Goal: Information Seeking & Learning: Learn about a topic

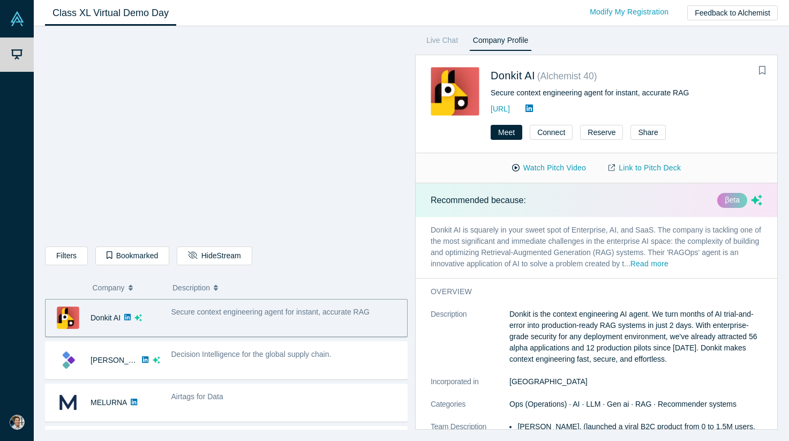
click at [325, 269] on div "Filters AI Artificial Intelligence AI (Artificial Intelligence) B2B SaaS Data A…" at bounding box center [226, 232] width 363 height 396
click at [413, 258] on div "Live Chat Company Profile Donkit AI ( Alchemist 40 ) Secure context engineering…" at bounding box center [593, 232] width 370 height 396
click at [411, 261] on div "Live Chat Company Profile Donkit AI ( Alchemist 40 ) Secure context engineering…" at bounding box center [593, 232] width 370 height 396
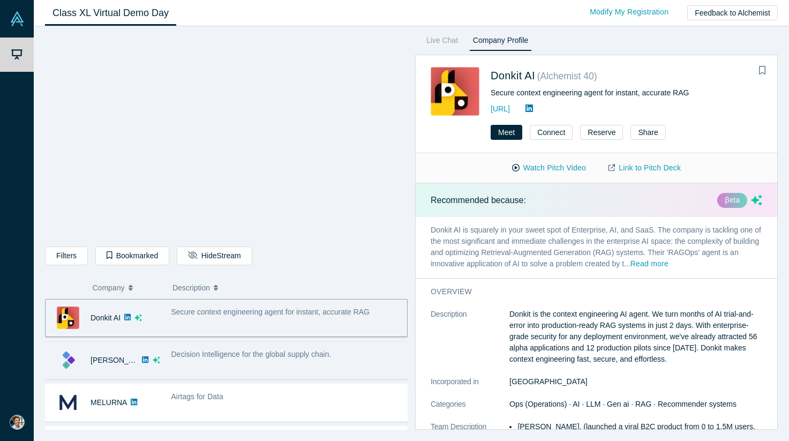
click at [198, 355] on span "Decision Intelligence for the global supply chain." at bounding box center [251, 354] width 160 height 9
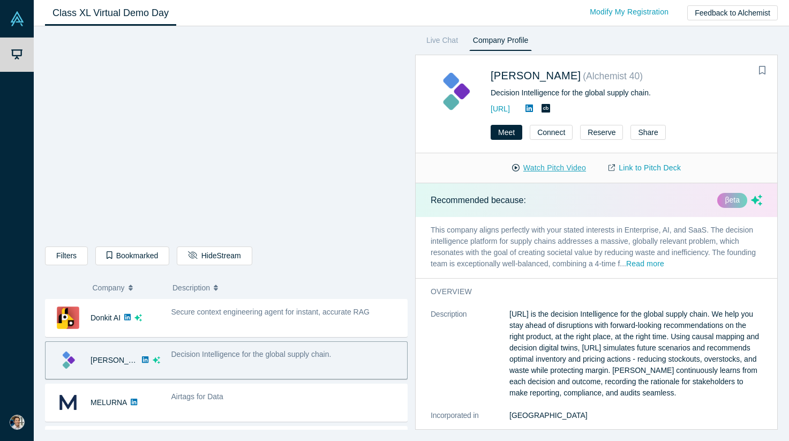
click at [551, 167] on button "Watch Pitch Video" at bounding box center [549, 168] width 96 height 19
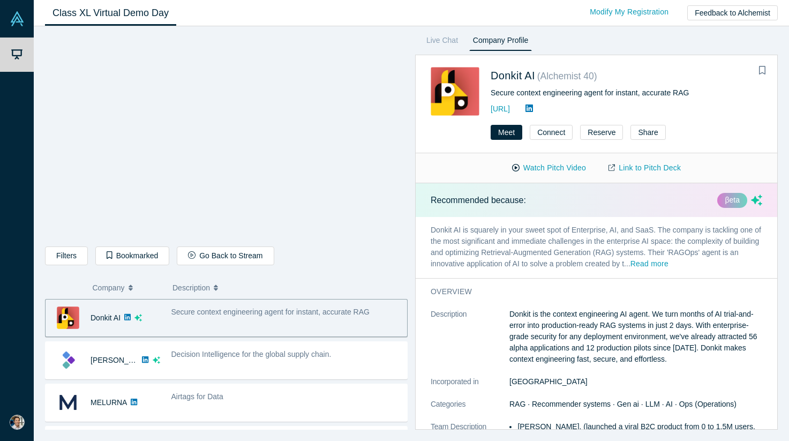
click at [413, 281] on div "Live Chat Company Profile Donkit AI ( Alchemist 40 ) Secure context engineering…" at bounding box center [593, 232] width 370 height 396
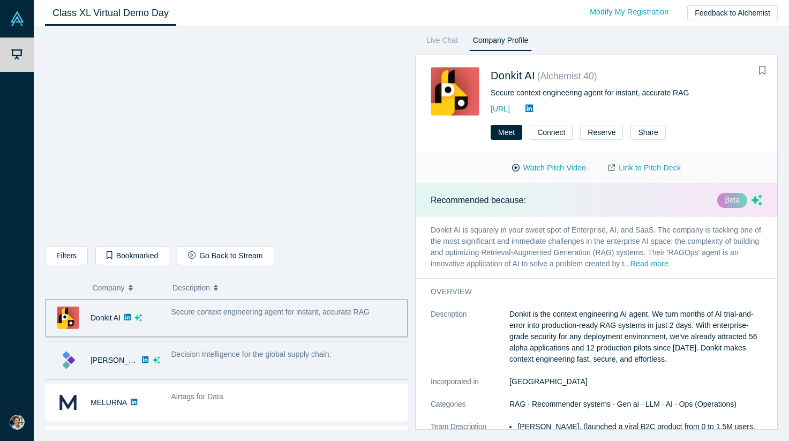
click at [228, 356] on span "Decision Intelligence for the global supply chain." at bounding box center [251, 354] width 160 height 9
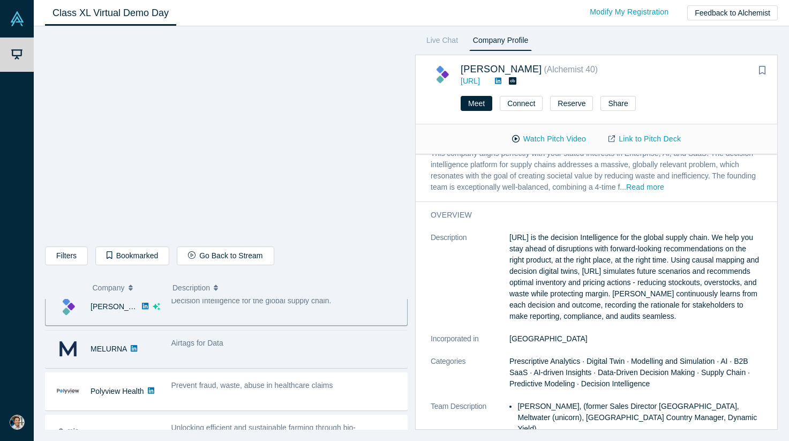
scroll to position [62, 0]
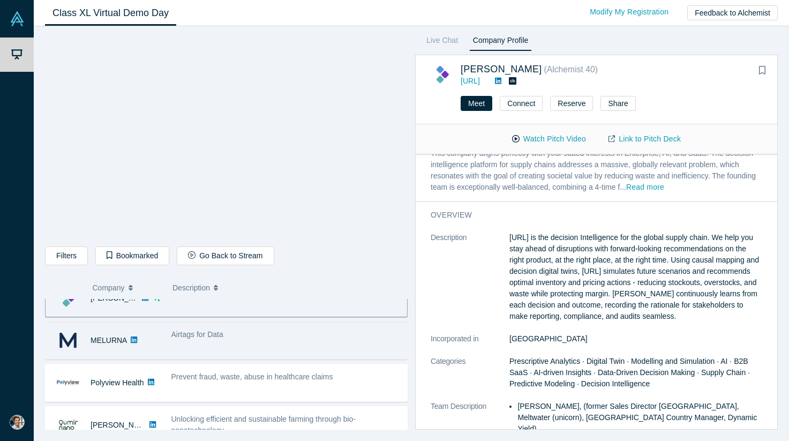
click at [261, 351] on div "Airtags for Data" at bounding box center [286, 340] width 242 height 34
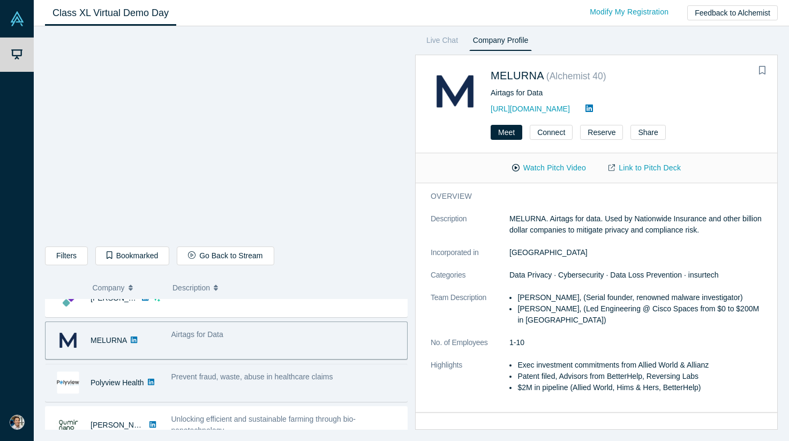
click at [262, 382] on div "Prevent fraud, waste, abuse in healthcare claims" at bounding box center [286, 376] width 230 height 11
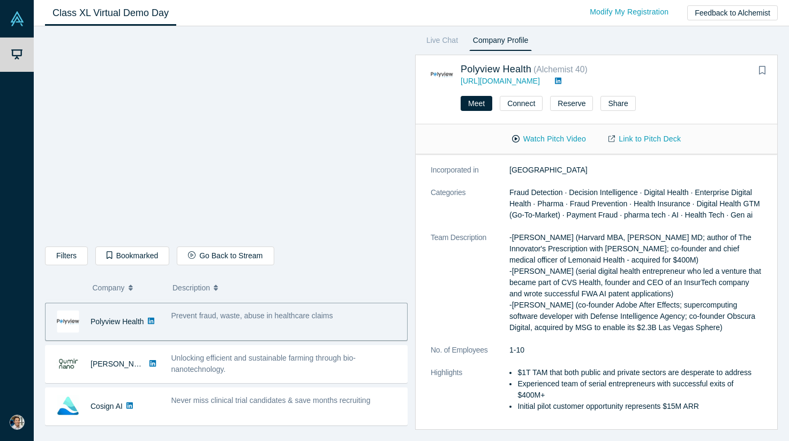
scroll to position [89, 0]
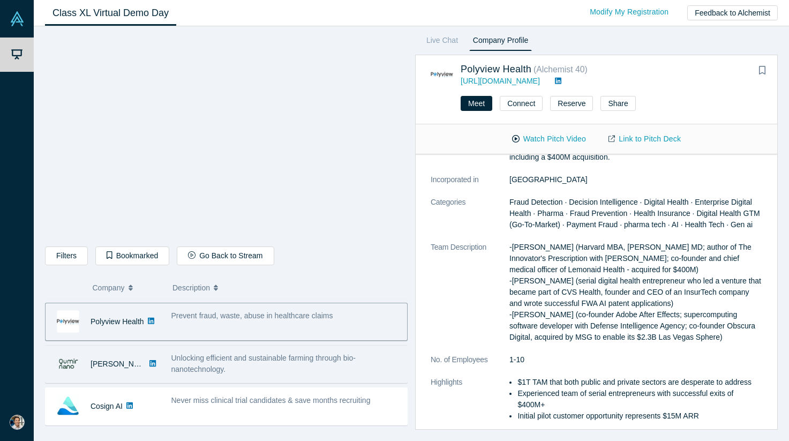
click at [282, 352] on div "Unlocking efficient and sustainable farming through bio-nanotechnology." at bounding box center [286, 363] width 230 height 22
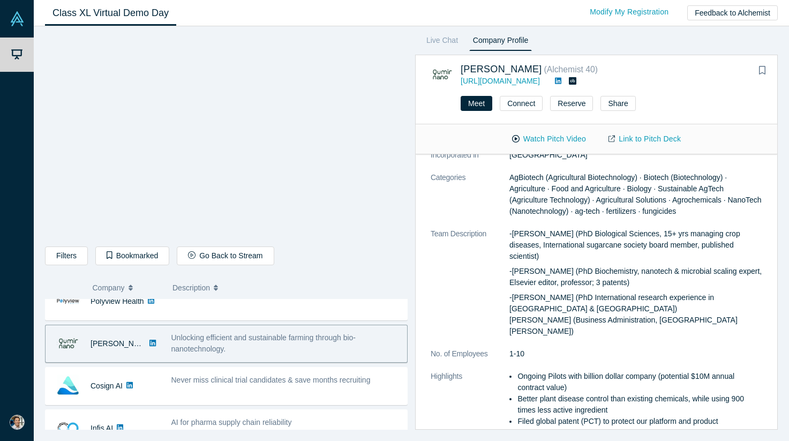
scroll to position [155, 0]
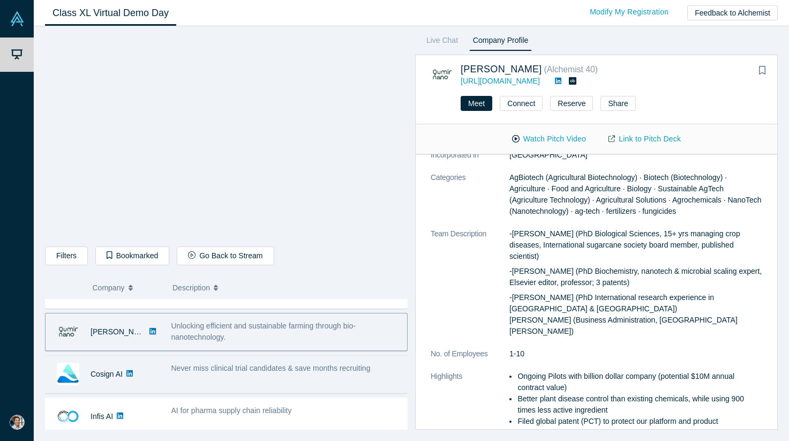
click at [294, 366] on span "Never miss clinical trial candidates & save months recruiting" at bounding box center [270, 368] width 199 height 9
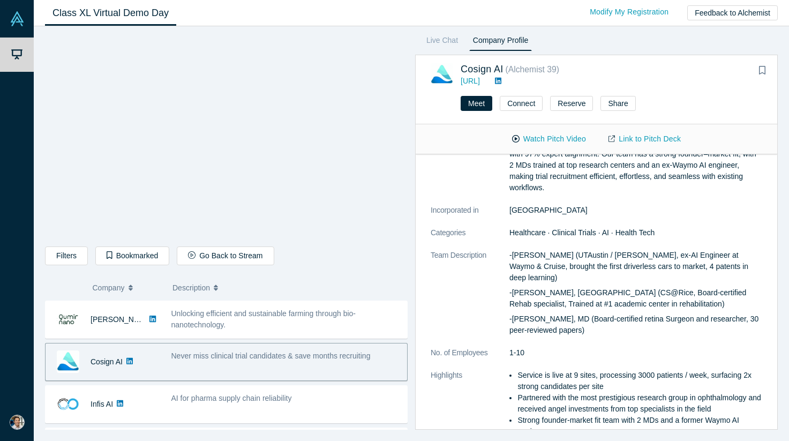
scroll to position [171, 0]
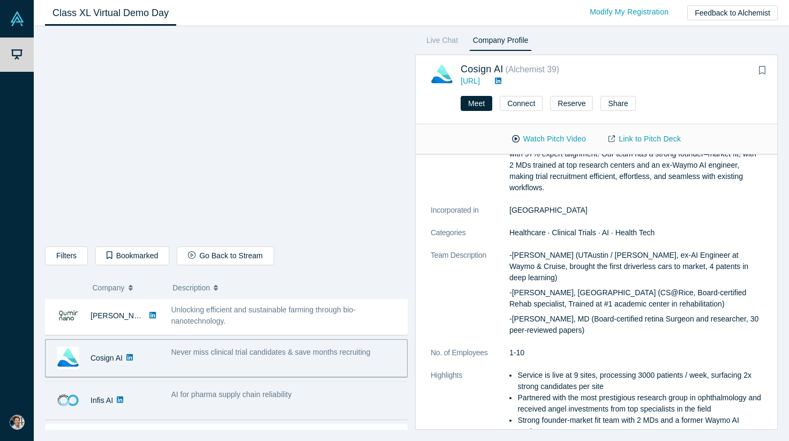
click at [264, 397] on span "AI for pharma supply chain reliability" at bounding box center [231, 394] width 120 height 9
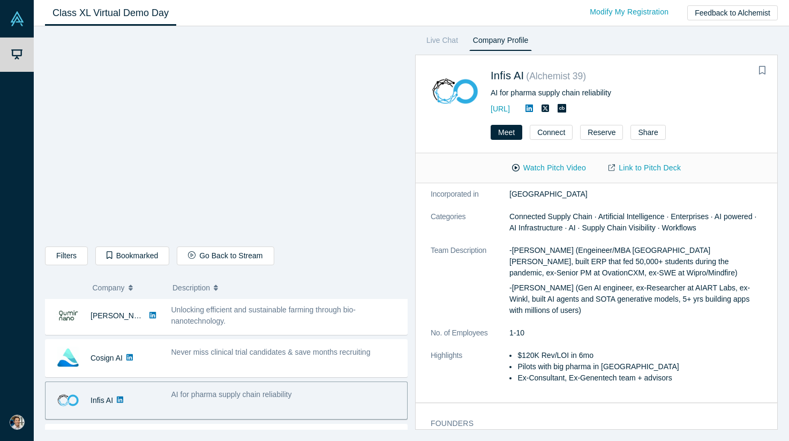
scroll to position [0, 0]
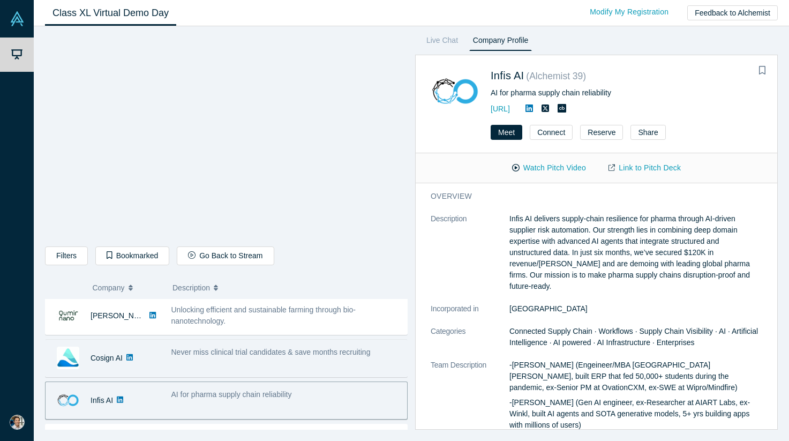
click at [295, 359] on div "Never miss clinical trial candidates & save months recruiting" at bounding box center [286, 358] width 242 height 34
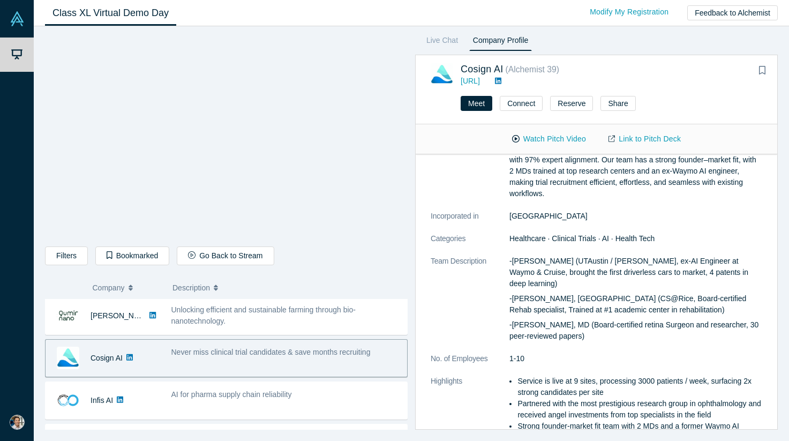
scroll to position [110, 0]
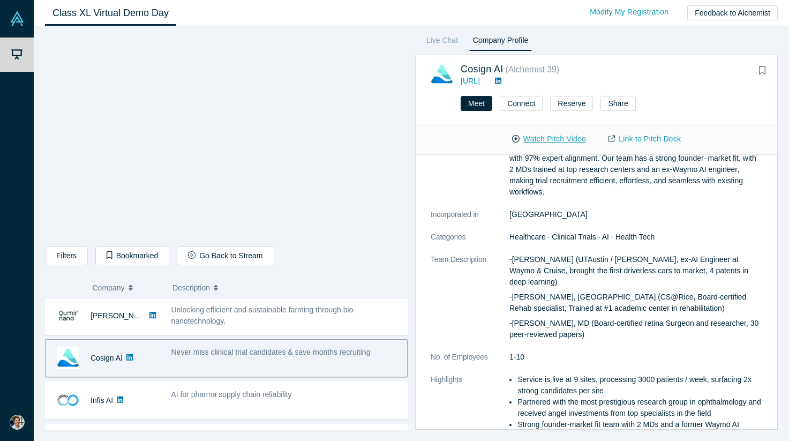
click at [547, 142] on button "Watch Pitch Video" at bounding box center [549, 139] width 96 height 19
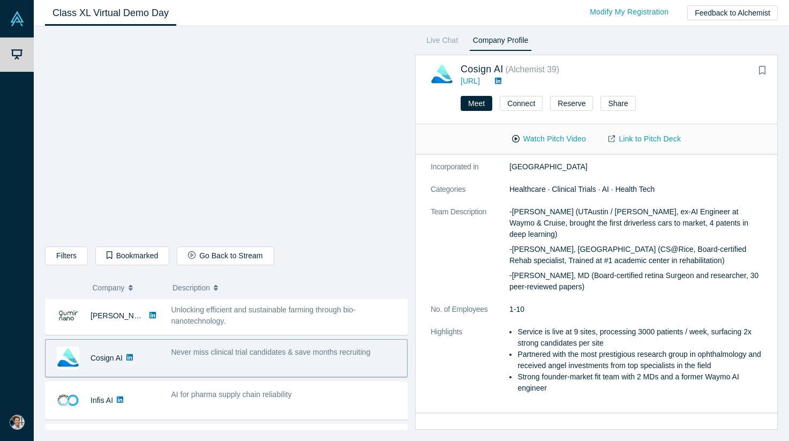
scroll to position [169, 0]
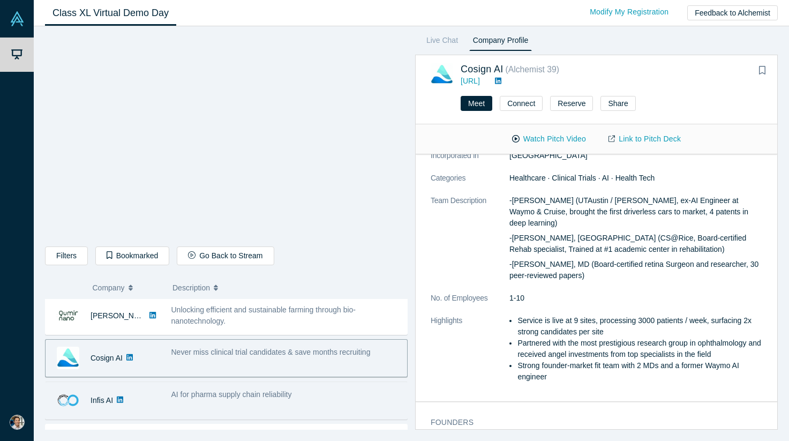
click at [313, 398] on div "AI for pharma supply chain reliability" at bounding box center [286, 394] width 230 height 11
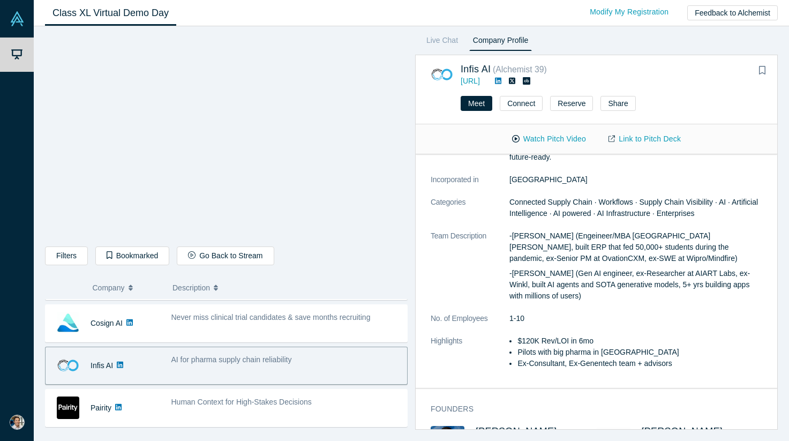
scroll to position [212, 0]
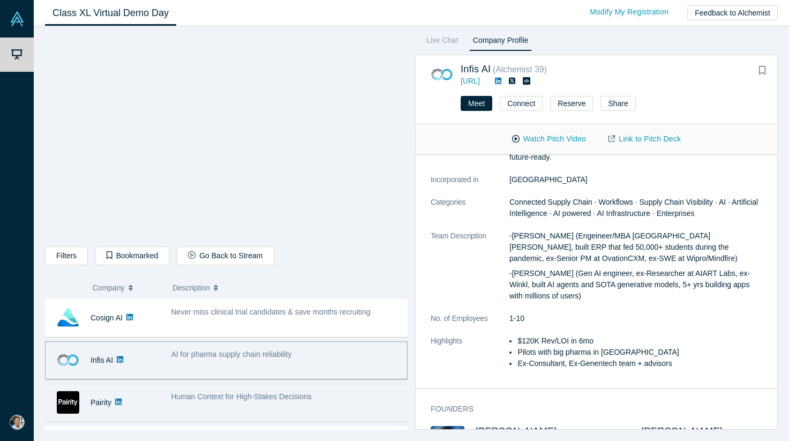
click at [318, 396] on div "Human Context for High-Stakes Decisions" at bounding box center [286, 396] width 230 height 11
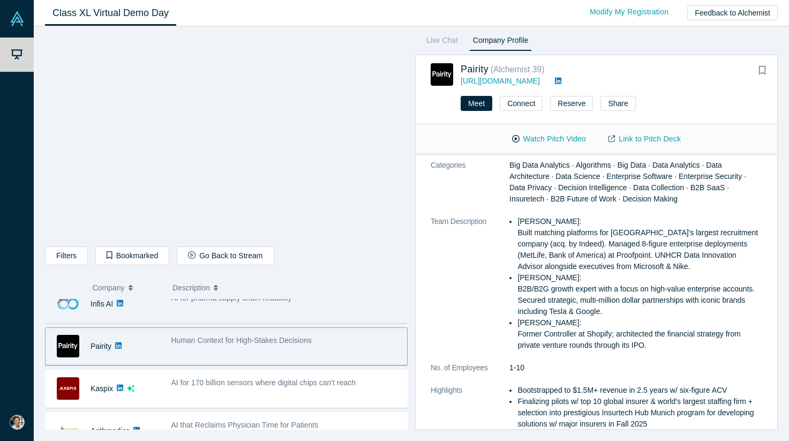
scroll to position [275, 0]
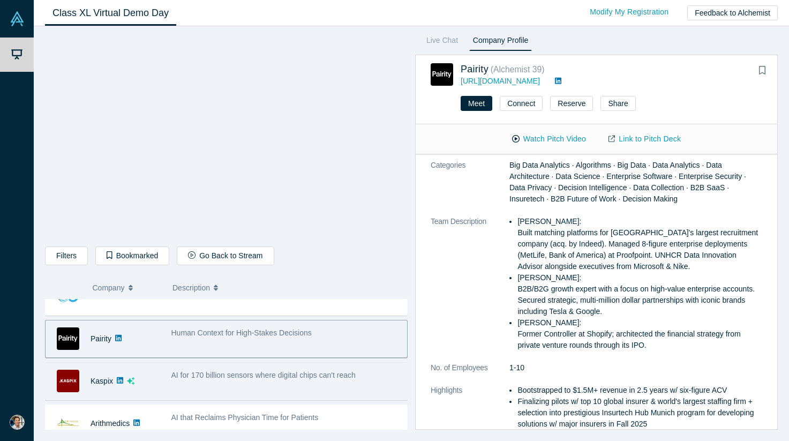
click at [295, 384] on div "AI for 170 billion sensors where digital chips can't reach" at bounding box center [286, 381] width 242 height 34
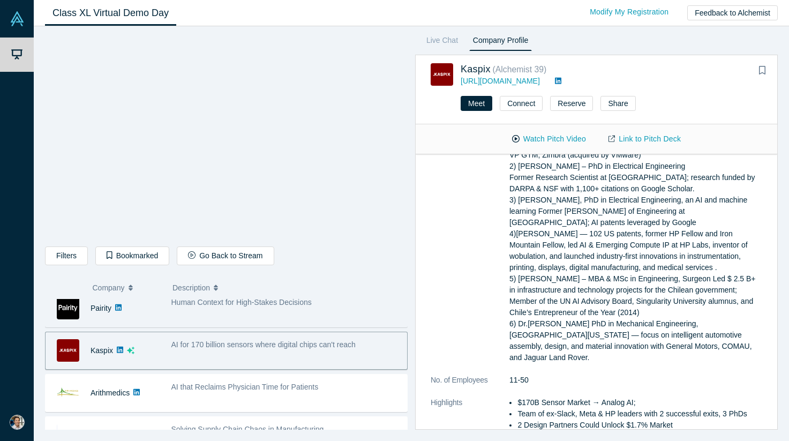
scroll to position [327, 0]
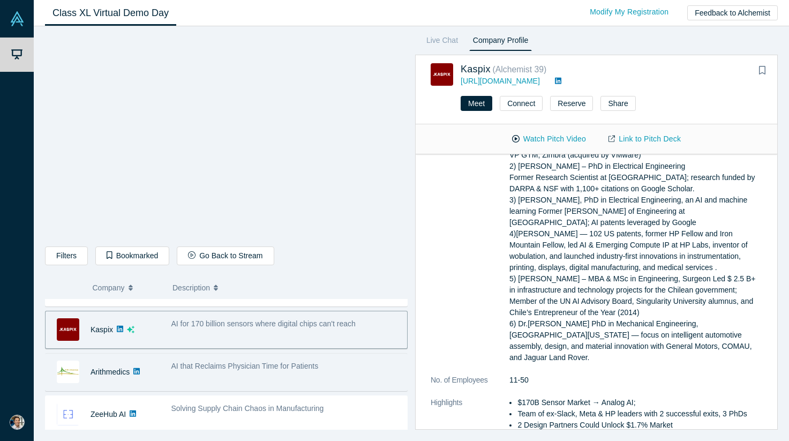
click at [308, 367] on span "AI that Reclaims Physician Time for Patients" at bounding box center [244, 365] width 147 height 9
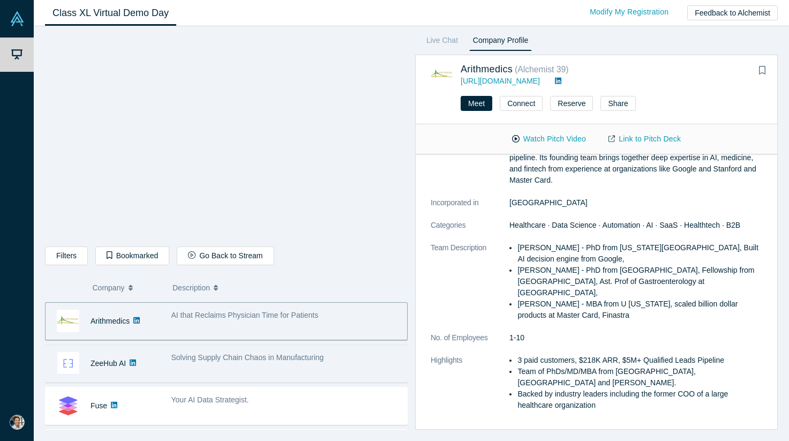
scroll to position [384, 0]
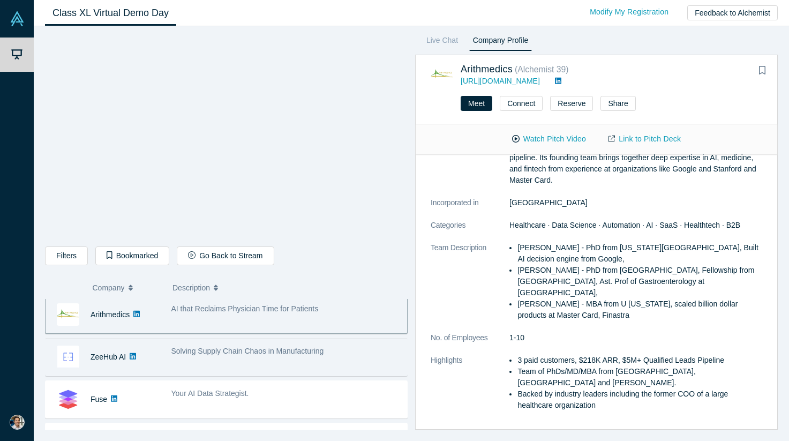
click at [286, 360] on div "Solving Supply Chain Chaos in Manufacturing" at bounding box center [286, 357] width 242 height 34
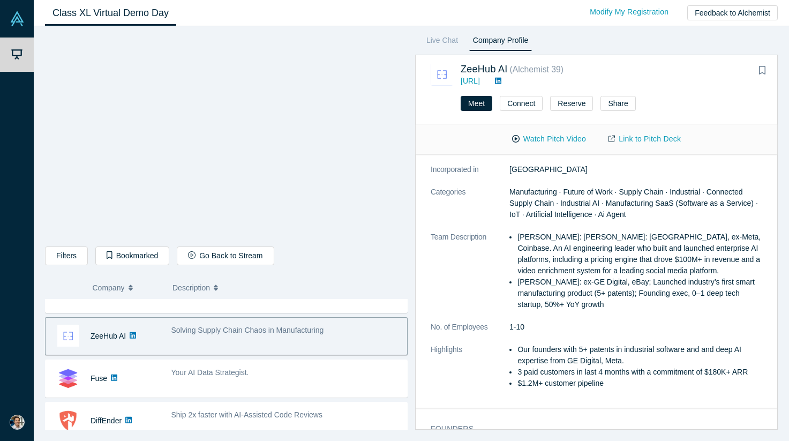
scroll to position [406, 0]
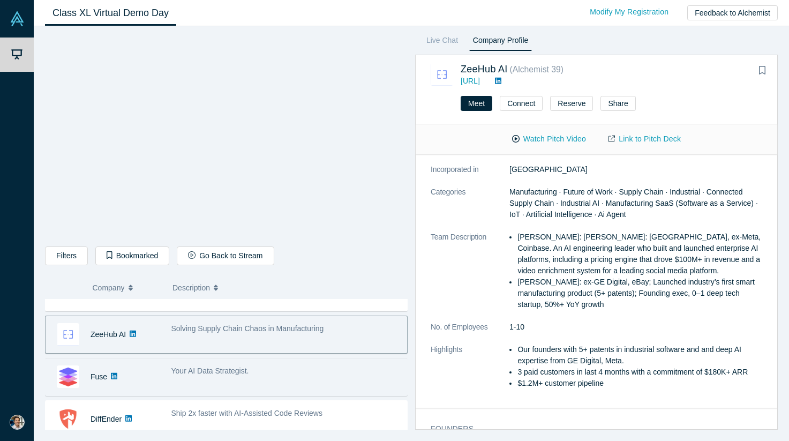
click at [311, 374] on div "Your AI Data Strategist." at bounding box center [286, 370] width 230 height 11
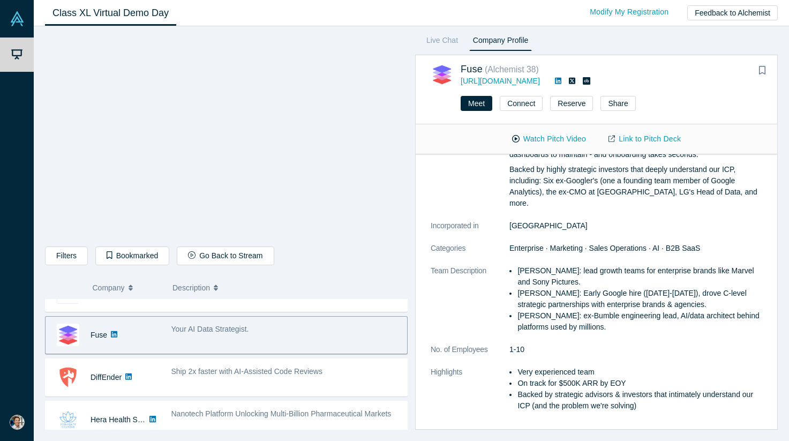
scroll to position [461, 0]
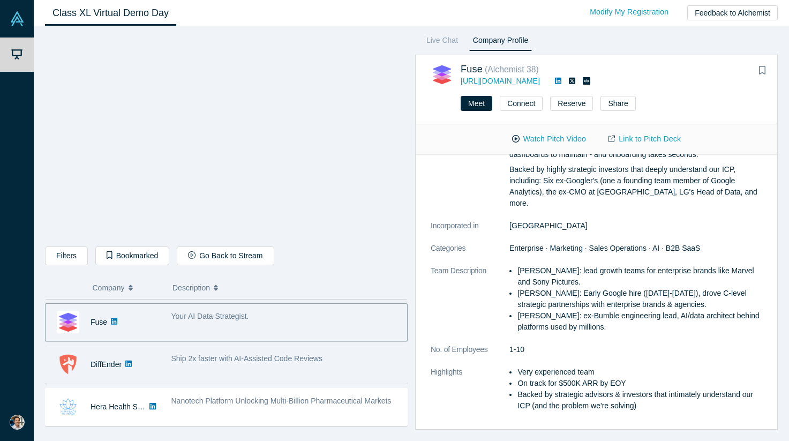
click at [286, 369] on div "Ship 2x faster with AI-Assisted Code Reviews" at bounding box center [286, 365] width 242 height 34
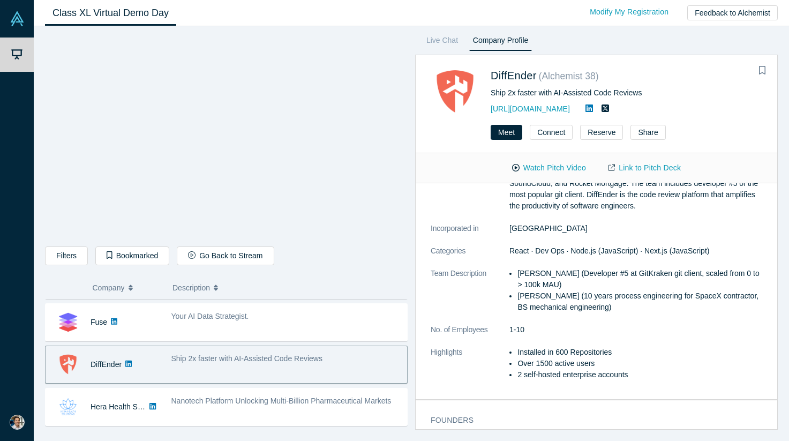
scroll to position [0, 0]
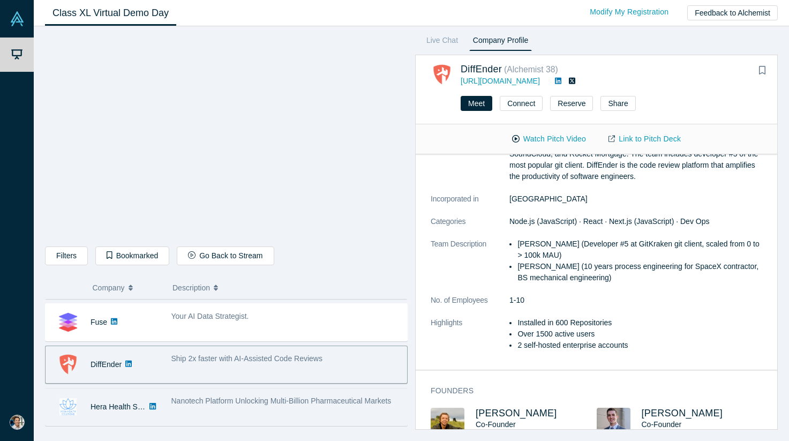
click at [321, 406] on div "Nanotech Platform Unlocking Multi-Billion Pharmaceutical Markets" at bounding box center [286, 407] width 242 height 34
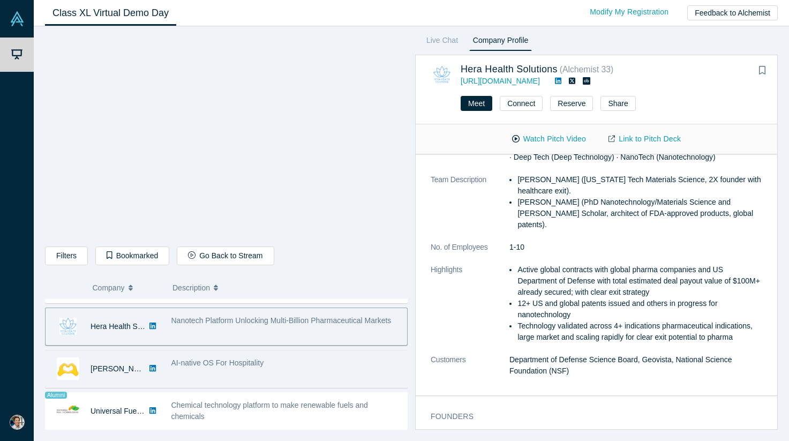
click at [293, 367] on div "AI-native OS For Hospitality" at bounding box center [286, 362] width 230 height 11
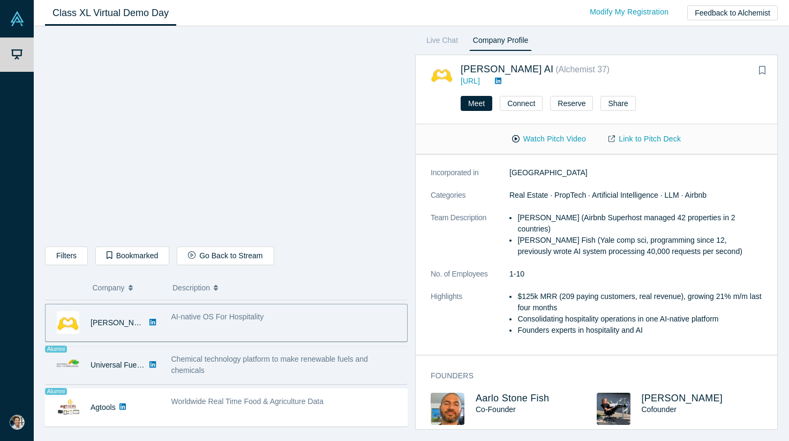
click at [278, 364] on div "Chemical technology platform to make renewable fuels and chemicals" at bounding box center [286, 364] width 230 height 22
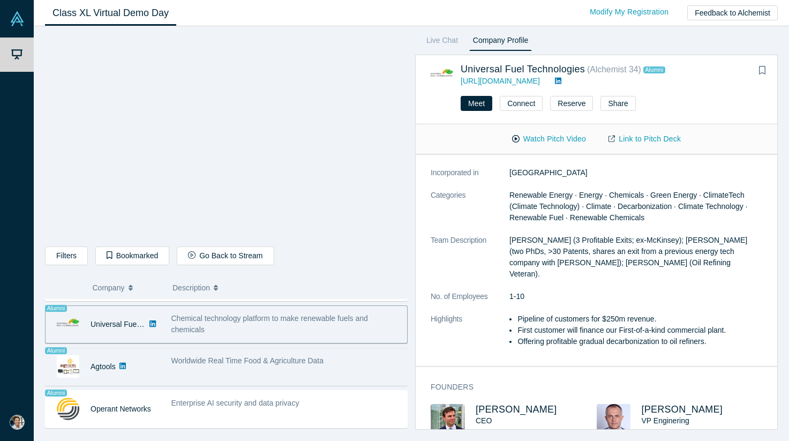
click at [311, 368] on div "Worldwide Real Time Food & Agriculture Data" at bounding box center [286, 367] width 242 height 34
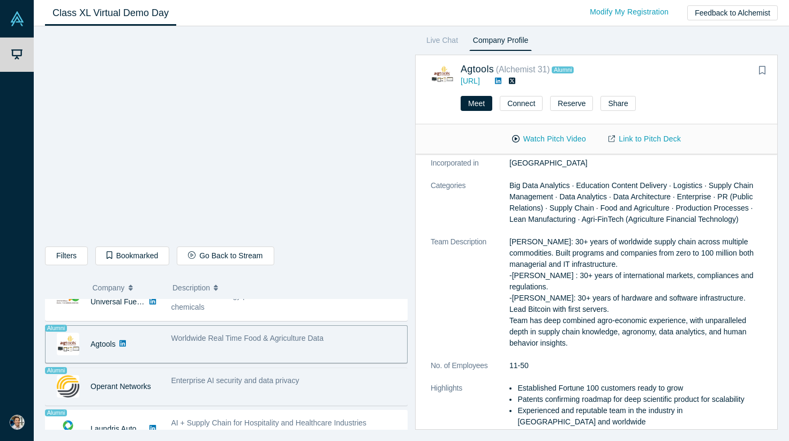
click at [326, 384] on div "Enterprise AI security and data privacy" at bounding box center [286, 380] width 230 height 11
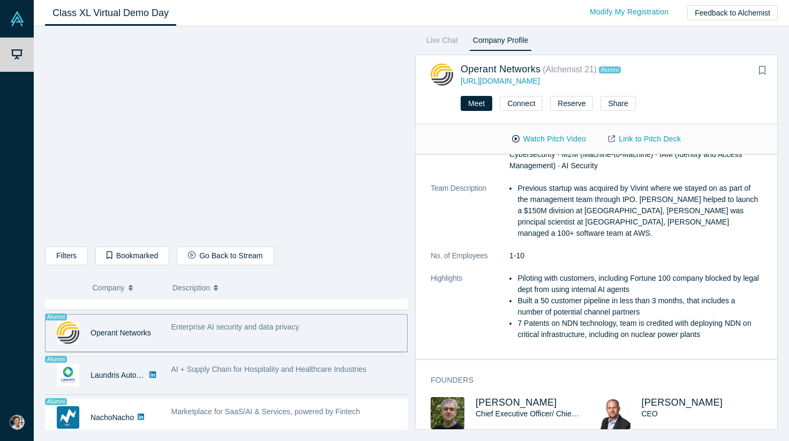
click at [285, 370] on span "AI + Supply Chain for Hospitality and Healthcare Industries" at bounding box center [268, 369] width 195 height 9
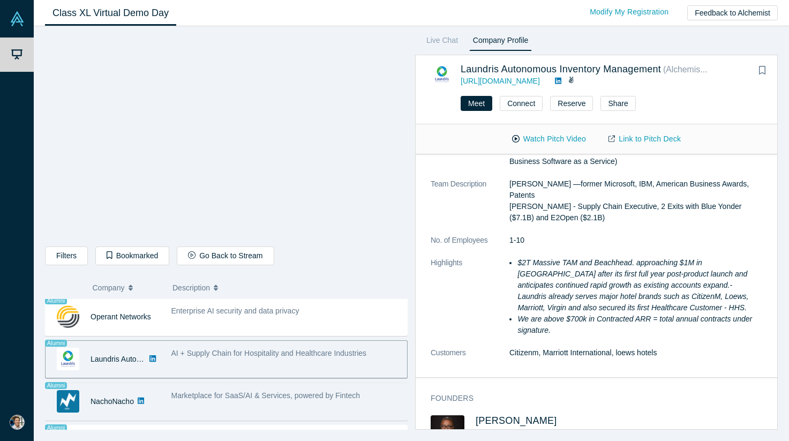
click at [293, 394] on span "Marketplace for SaaS/AI & Services, powered by Fintech" at bounding box center [265, 395] width 189 height 9
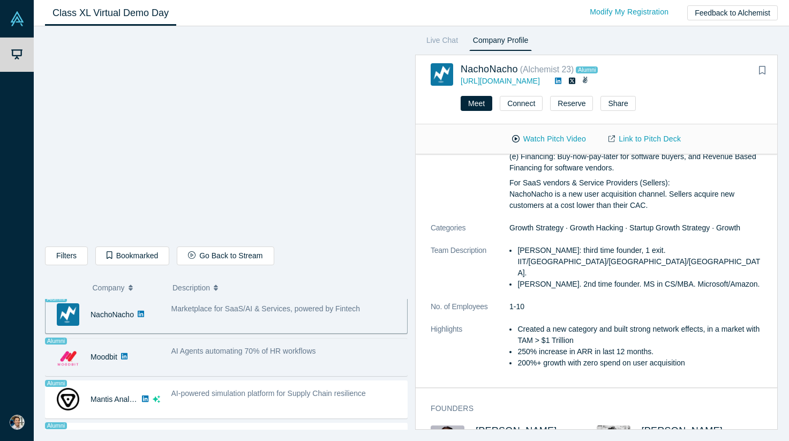
click at [289, 366] on div "AI Agents automating 70% of HR workflows" at bounding box center [286, 357] width 242 height 34
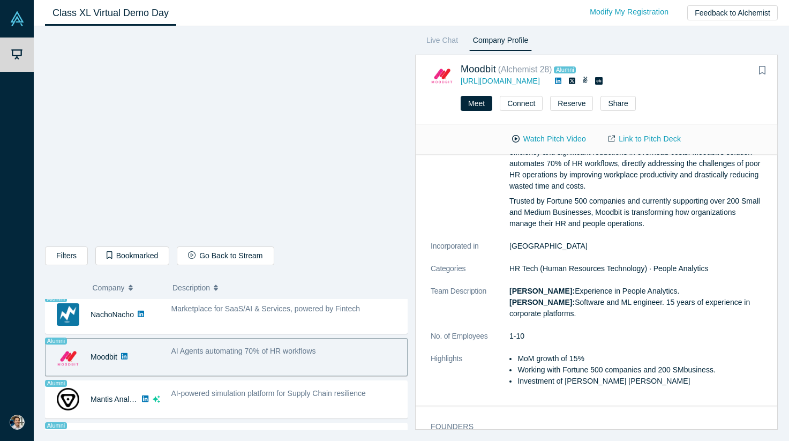
click at [221, 355] on span "AI Agents automating 70% of HR workflows" at bounding box center [243, 350] width 145 height 9
click at [537, 140] on button "Watch Pitch Video" at bounding box center [549, 139] width 96 height 19
click at [469, 222] on dt "Description" at bounding box center [470, 176] width 79 height 127
click at [419, 276] on div "overview Description Moodbit is an AI-powered HR platform that uses an intellig…" at bounding box center [596, 244] width 361 height 322
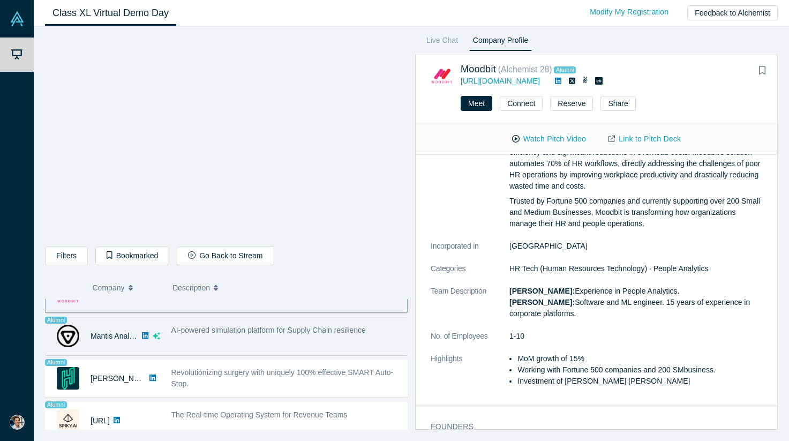
scroll to position [874, 0]
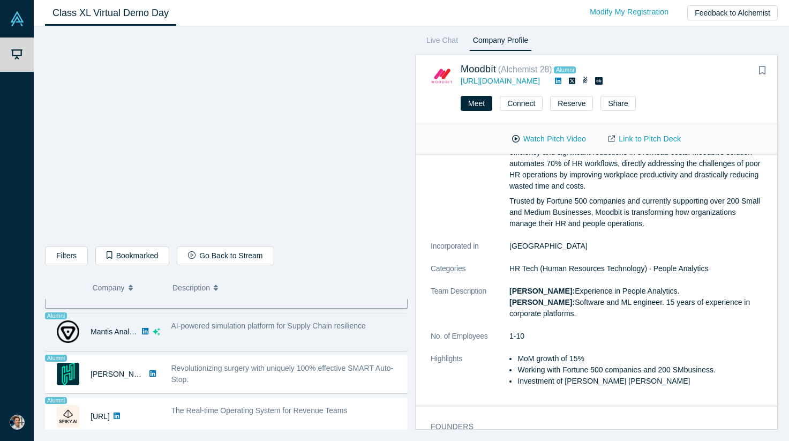
click at [288, 340] on div "AI-powered simulation platform for Supply Chain resilience" at bounding box center [286, 332] width 242 height 34
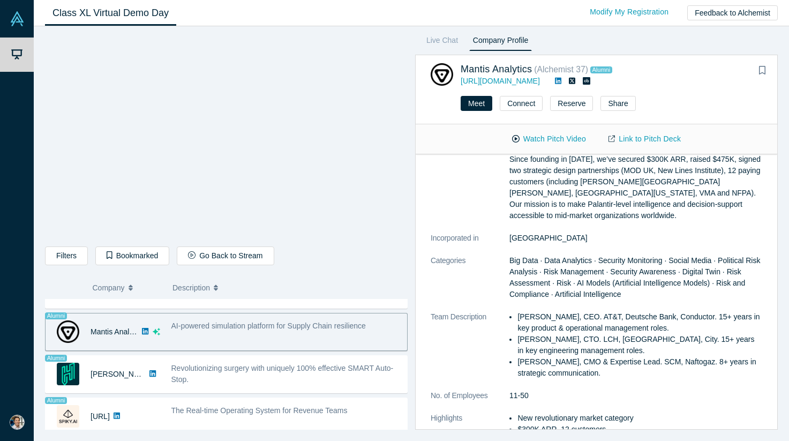
scroll to position [212, 0]
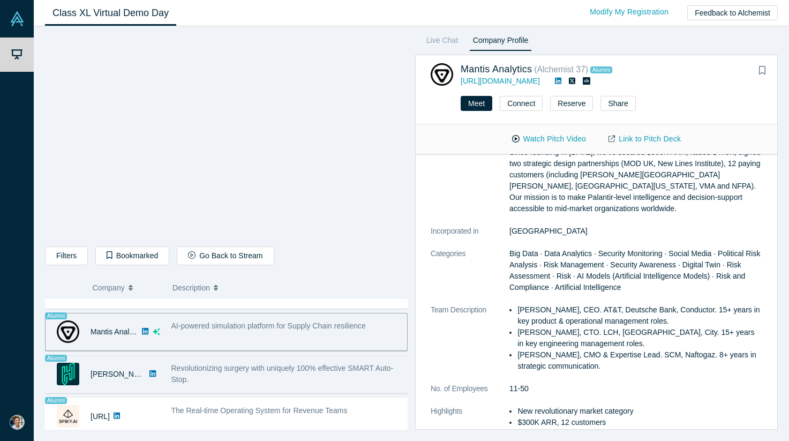
click at [326, 370] on span "Revolutionizing surgery with uniquely 100% effective SMART Auto-Stop." at bounding box center [282, 374] width 222 height 20
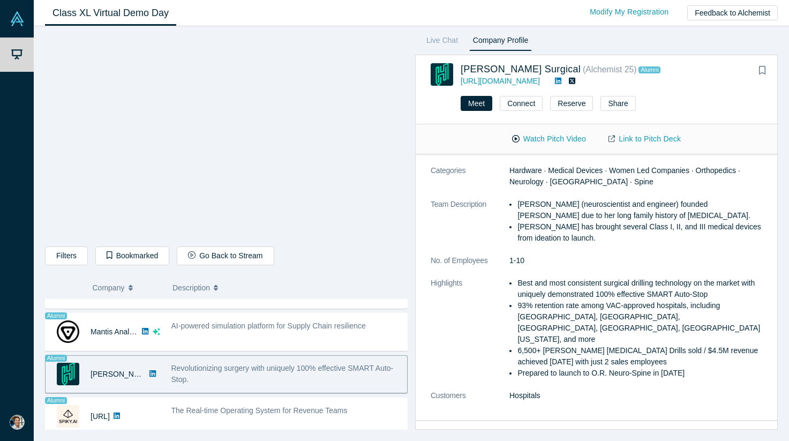
scroll to position [884, 0]
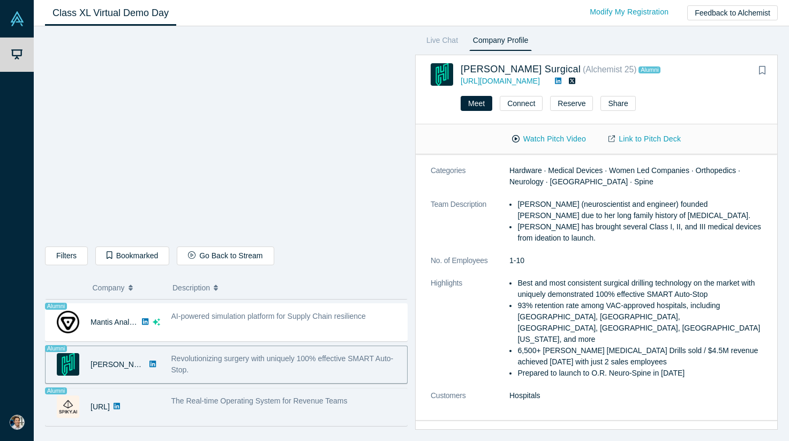
click at [277, 398] on span "The Real-time Operating System for Revenue Teams" at bounding box center [259, 400] width 176 height 9
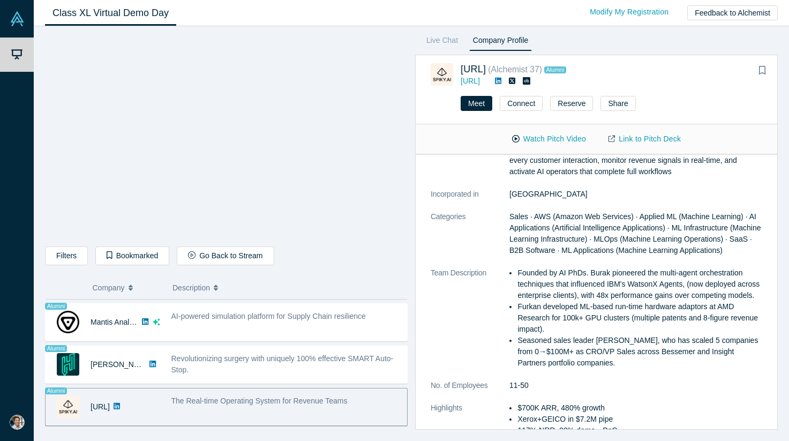
scroll to position [43, 0]
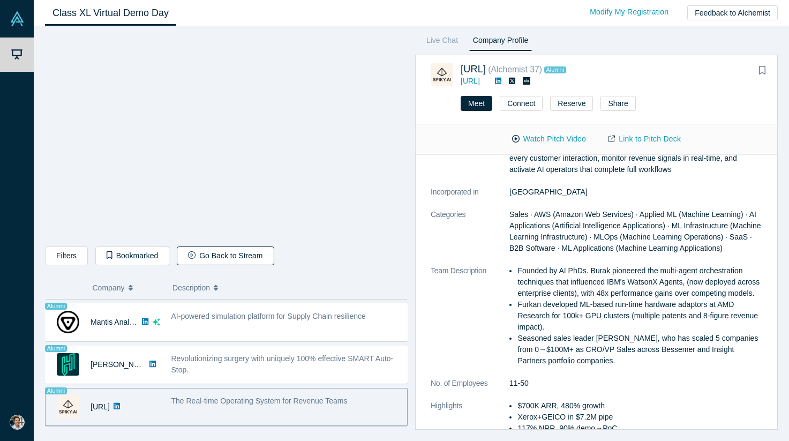
click at [208, 256] on button "Go Back to Stream" at bounding box center [225, 255] width 97 height 19
click at [345, 273] on div "Filters AI Artificial Intelligence AI (Artificial Intelligence) B2B SaaS Data A…" at bounding box center [226, 232] width 363 height 396
click at [356, 285] on button "Description" at bounding box center [286, 287] width 228 height 22
